Goal: Information Seeking & Learning: Understand process/instructions

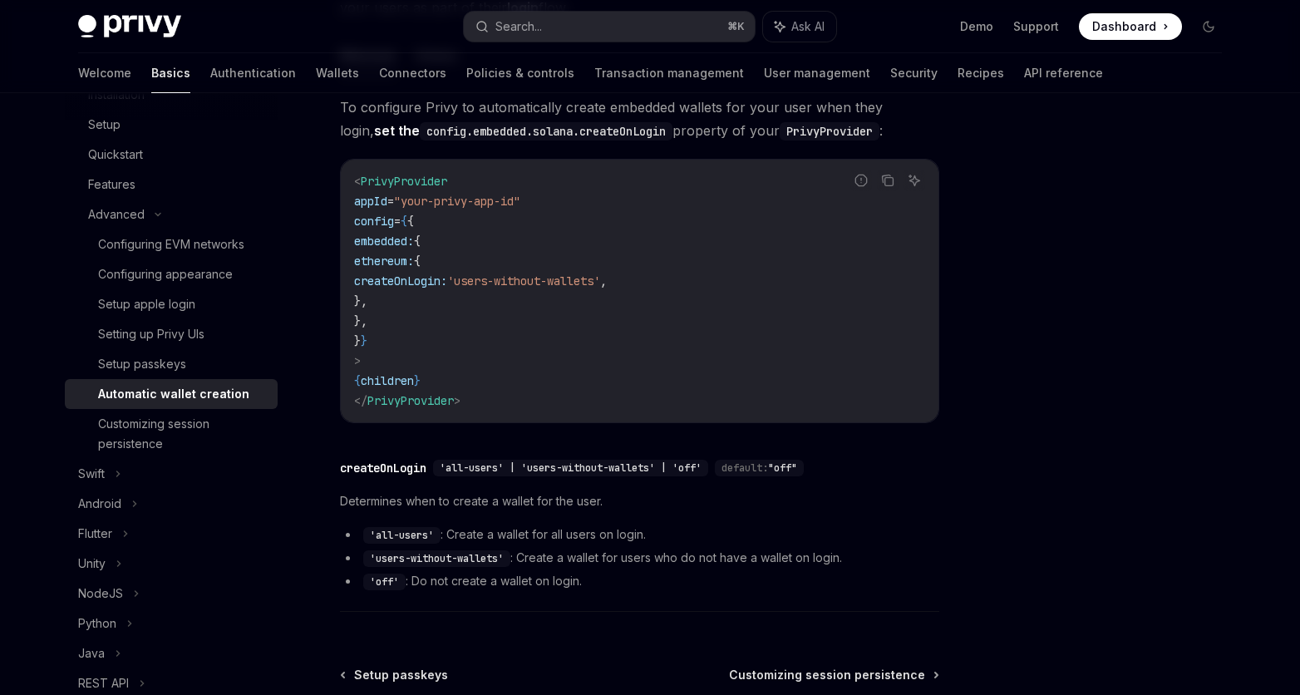
scroll to position [272, 0]
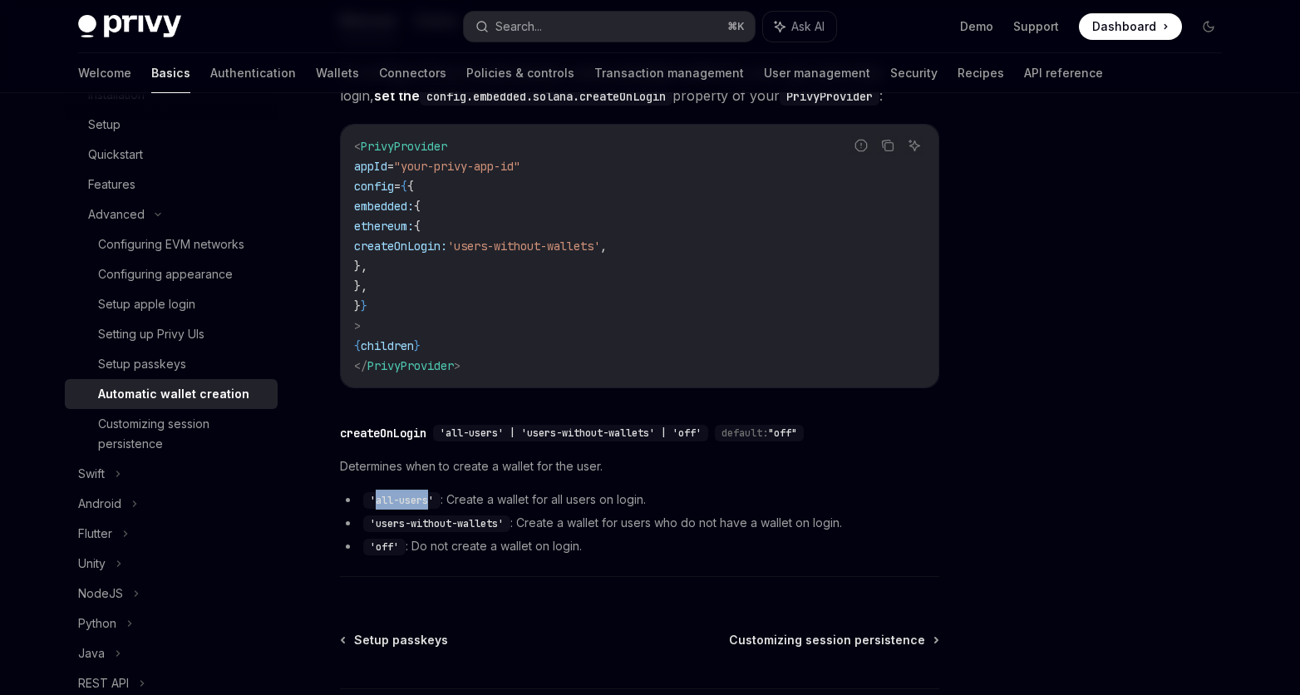
drag, startPoint x: 375, startPoint y: 500, endPoint x: 432, endPoint y: 500, distance: 57.3
click at [432, 500] on code "'all-users'" at bounding box center [401, 500] width 77 height 17
copy code "all-users"
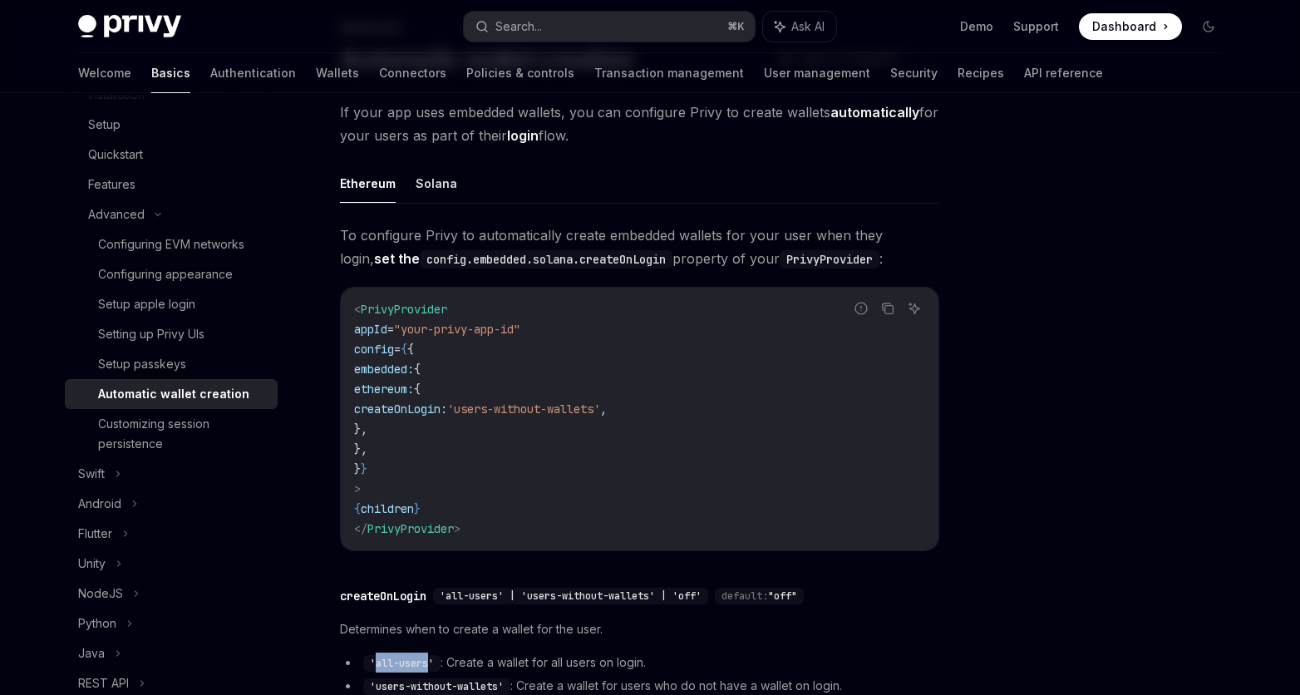
scroll to position [81, 0]
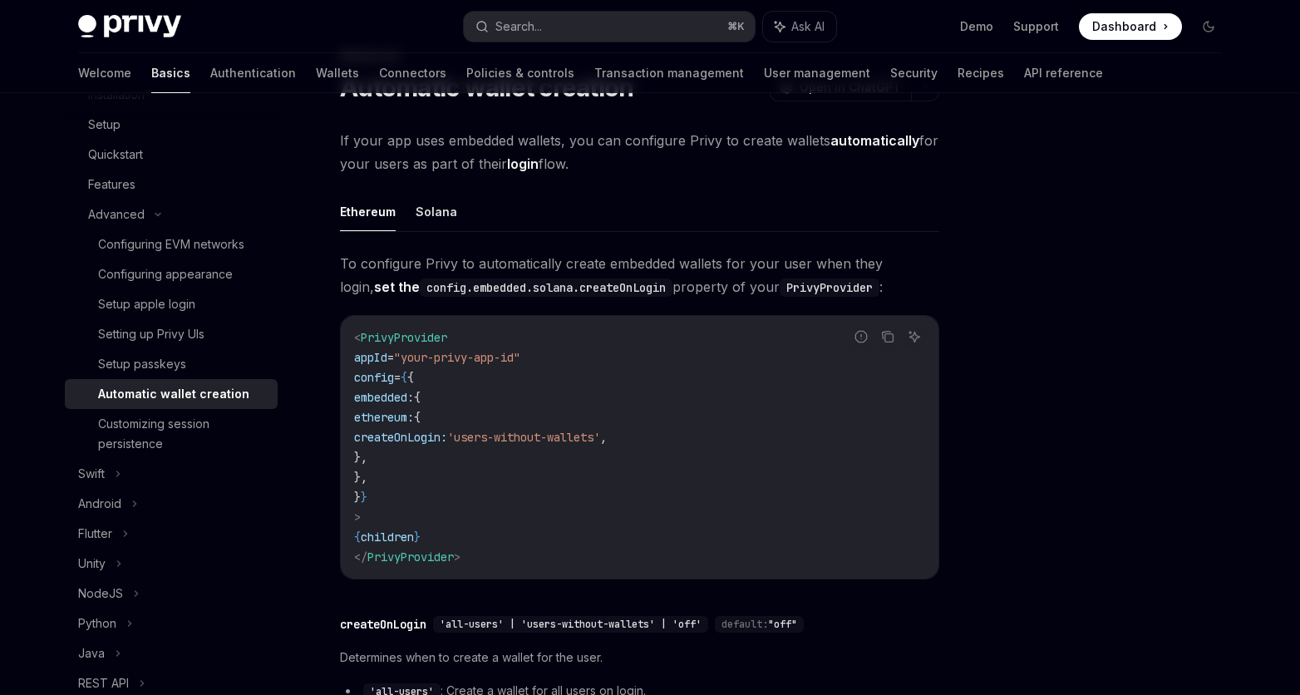
click at [715, 261] on span "To configure Privy to automatically create embedded wallets for your user when …" at bounding box center [639, 275] width 599 height 47
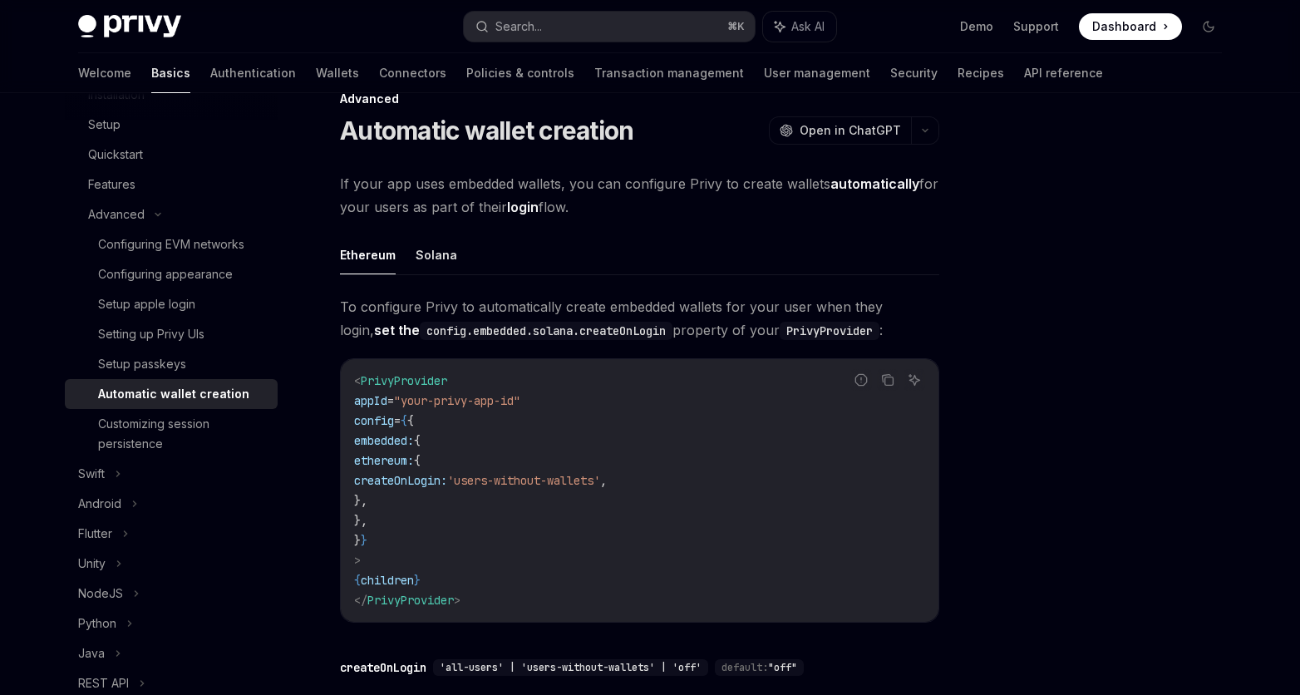
scroll to position [0, 0]
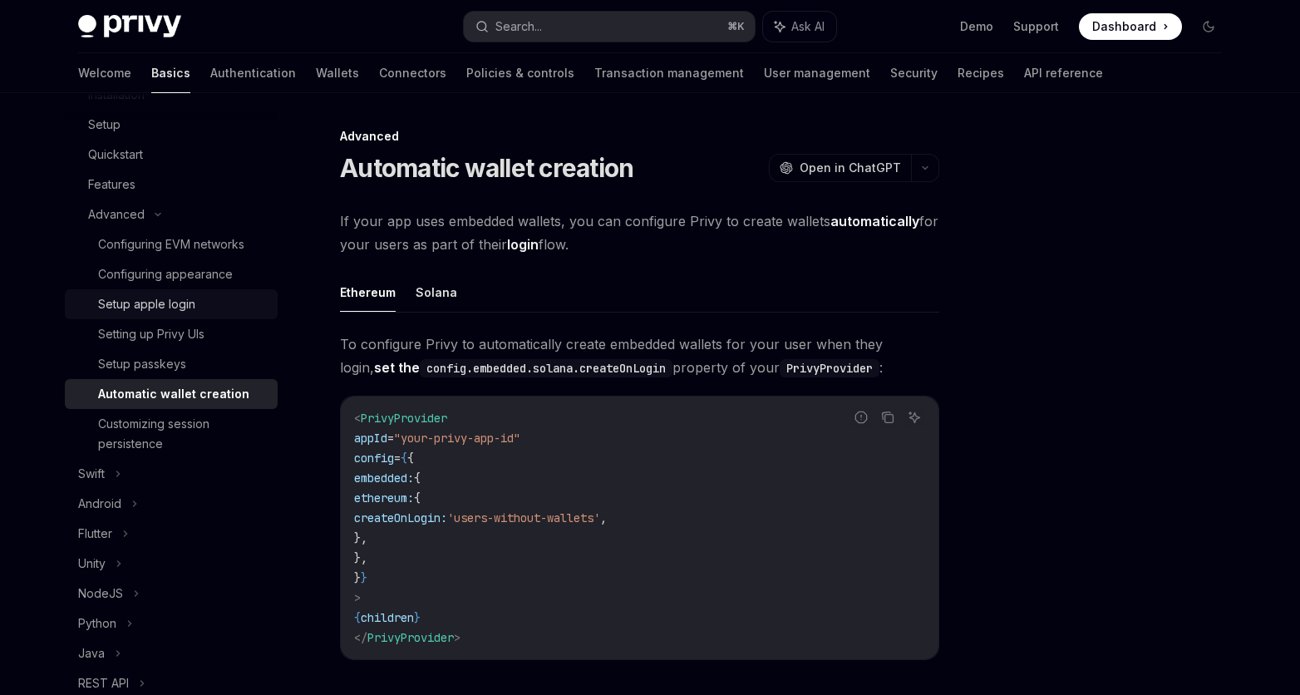
click at [139, 312] on div "Setup apple login" at bounding box center [146, 304] width 97 height 20
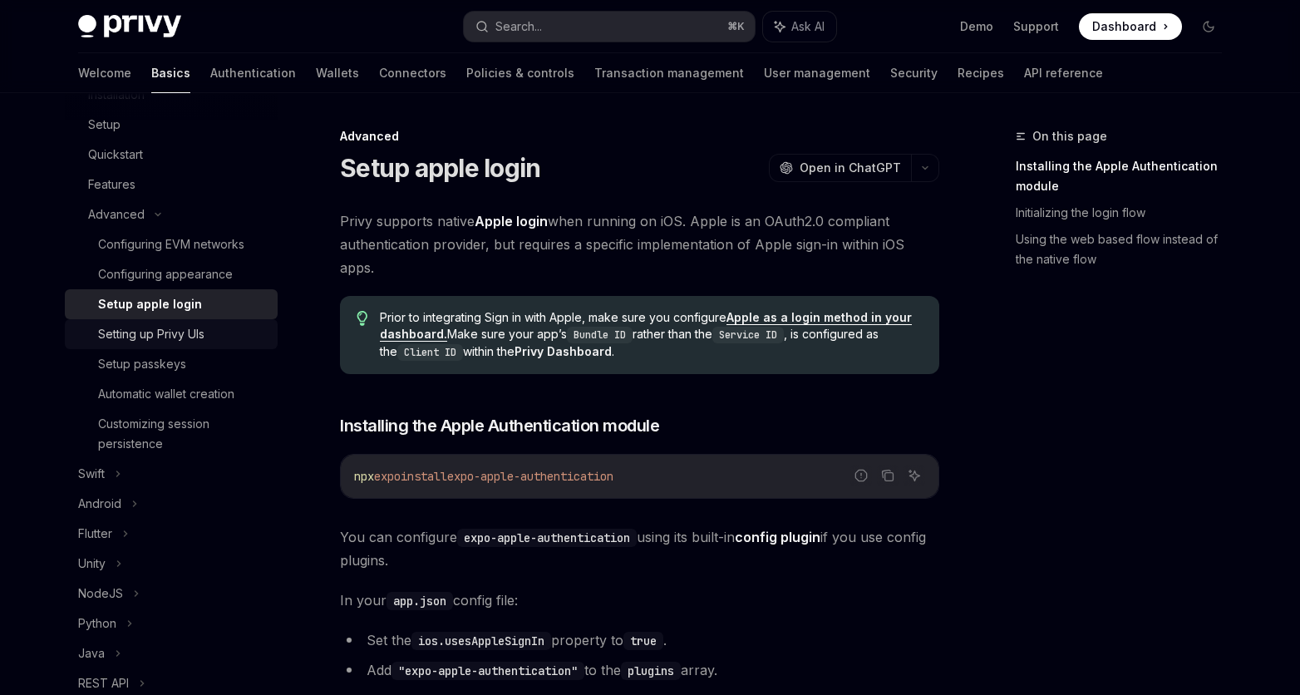
click at [145, 344] on link "Setting up Privy UIs" at bounding box center [171, 334] width 213 height 30
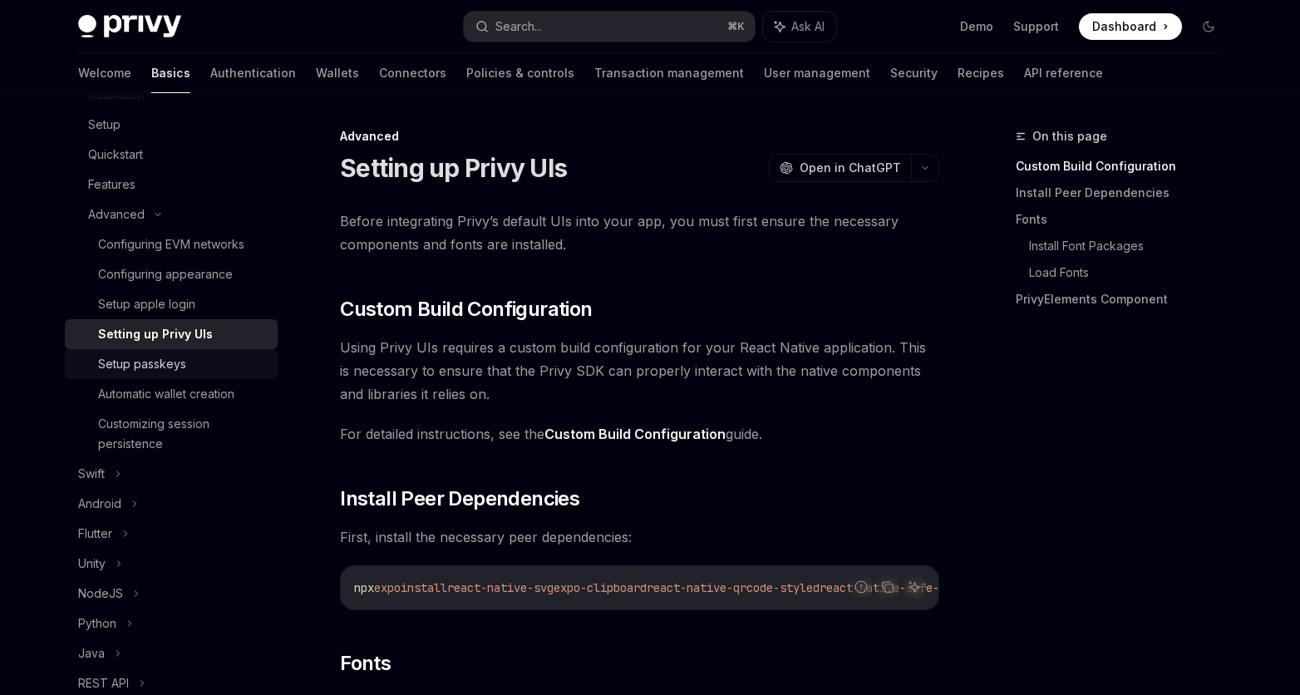
click at [138, 375] on link "Setup passkeys" at bounding box center [171, 364] width 213 height 30
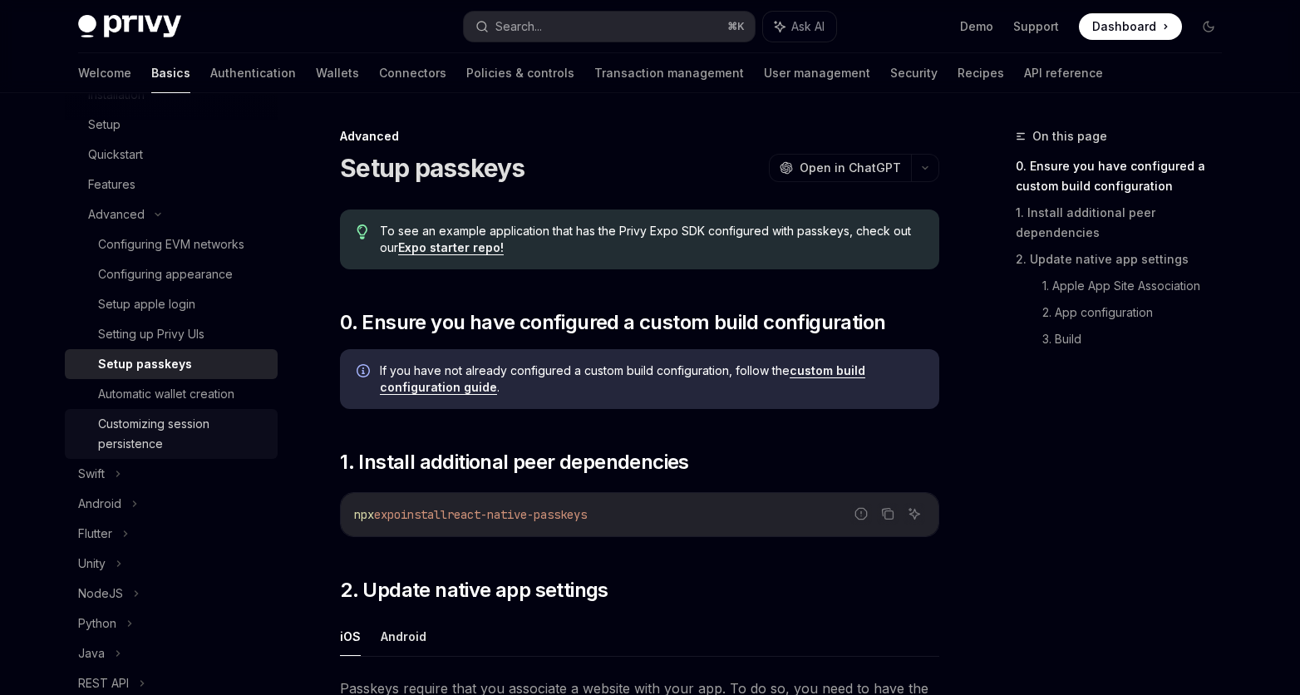
click at [131, 450] on div "Customizing session persistence" at bounding box center [183, 434] width 170 height 40
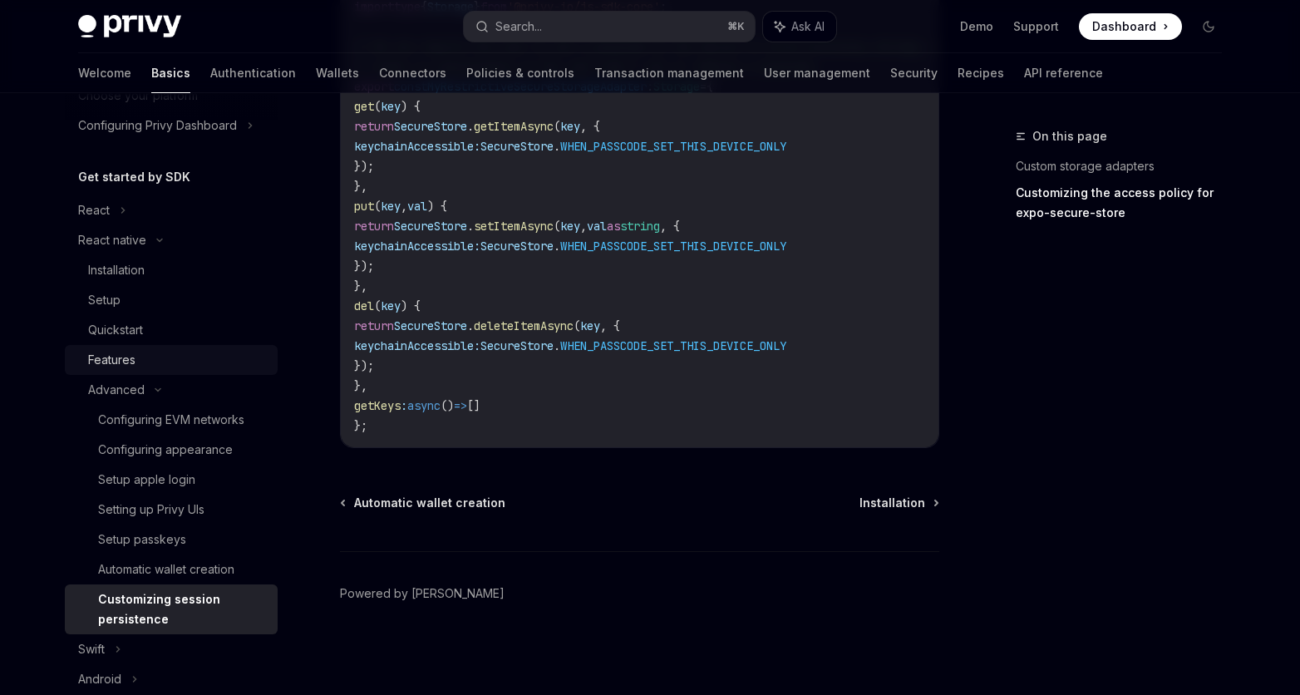
scroll to position [122, 0]
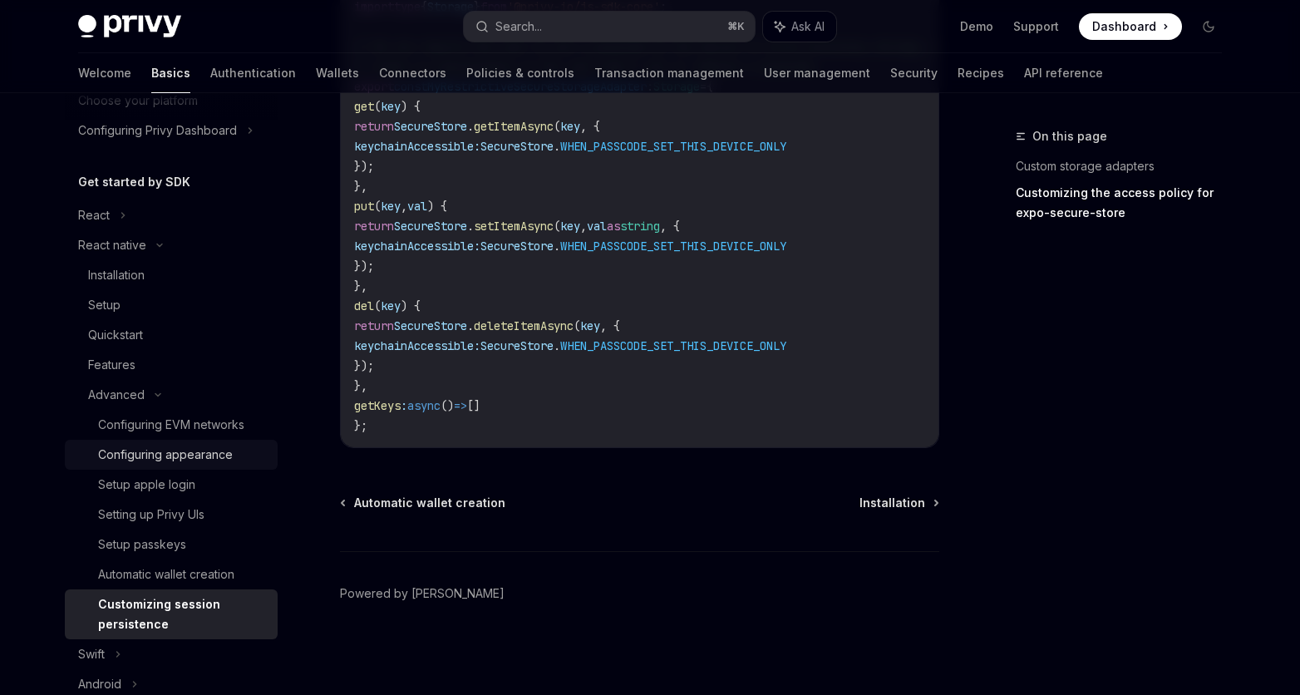
click at [158, 455] on div "Configuring appearance" at bounding box center [165, 455] width 135 height 20
type textarea "*"
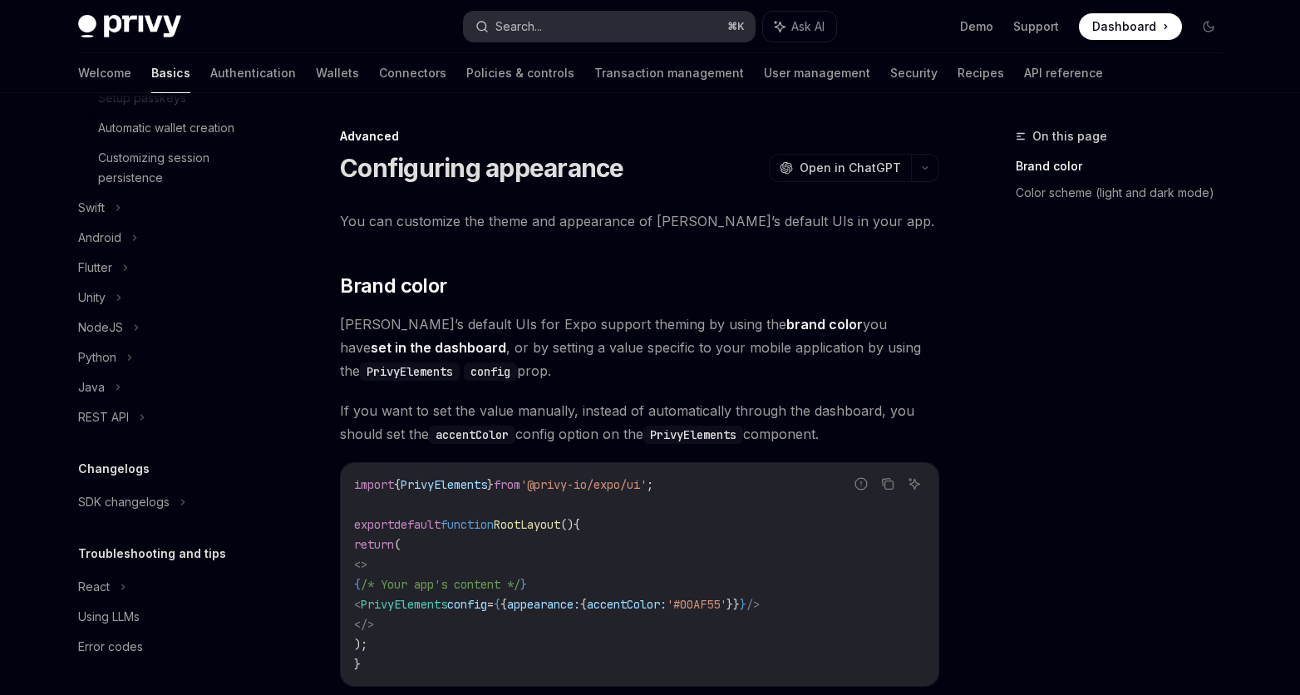
click at [623, 27] on button "Search... ⌘ K" at bounding box center [609, 27] width 291 height 30
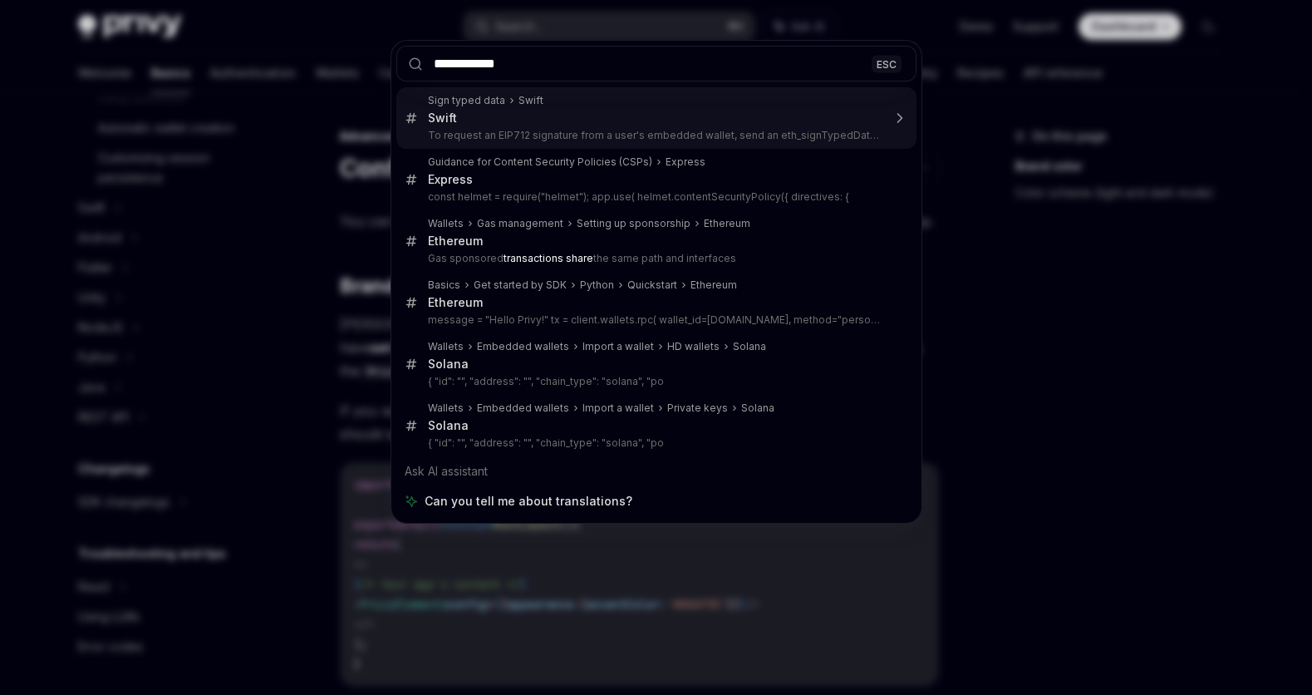
type input "**********"
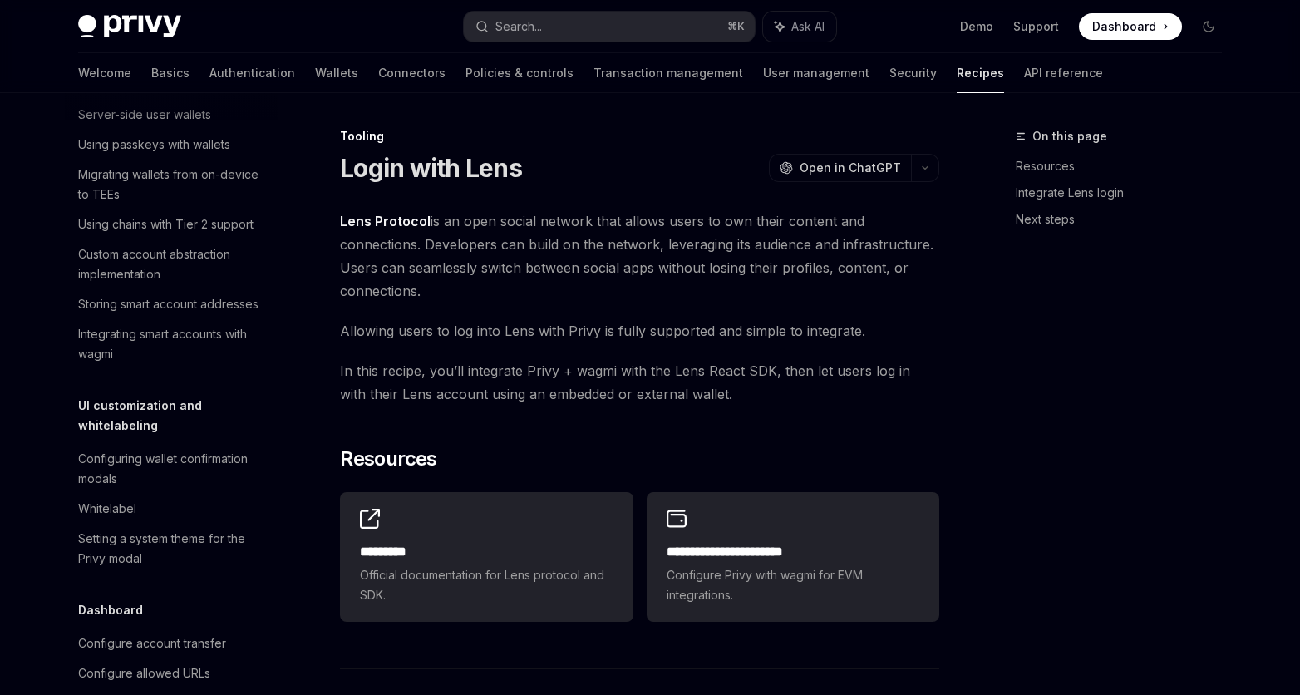
type textarea "*"
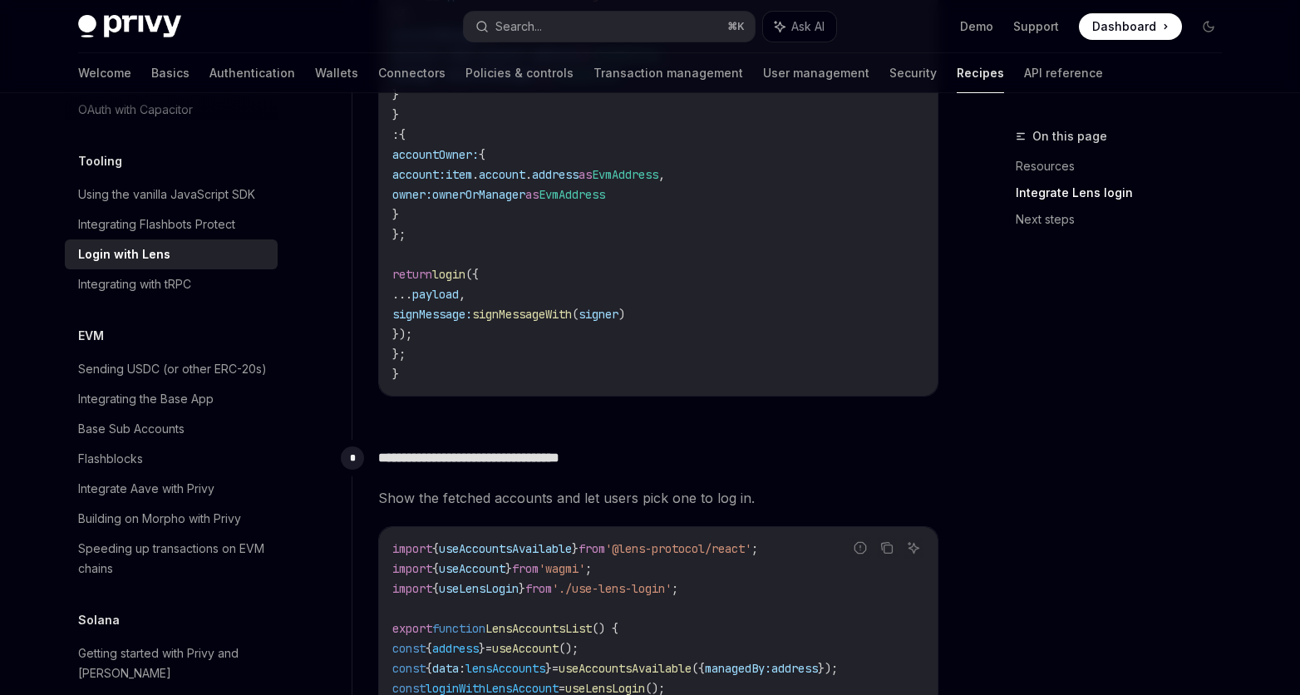
scroll to position [2712, 0]
